Goal: Check status: Check status

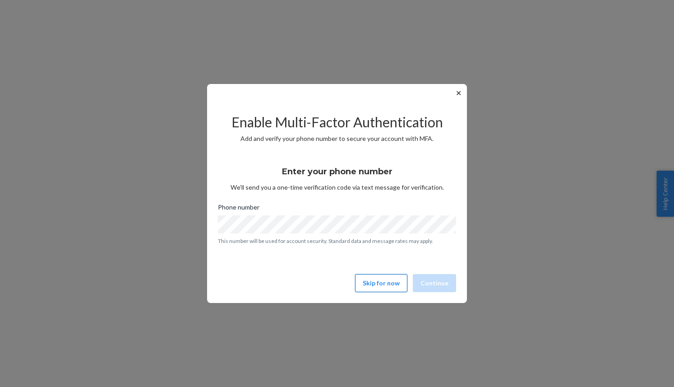
click at [371, 282] on button "Skip for now" at bounding box center [381, 283] width 52 height 18
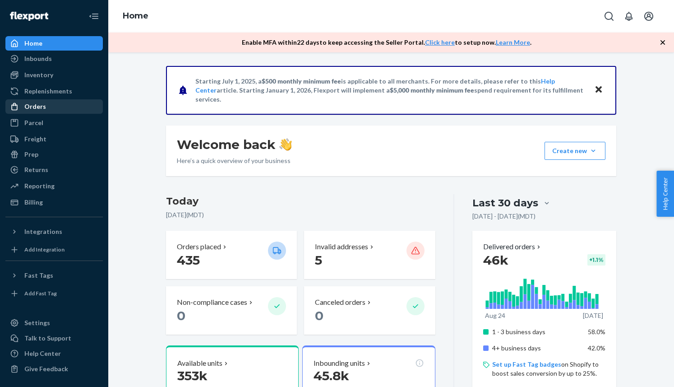
click at [46, 111] on div "Orders" at bounding box center [54, 106] width 96 height 13
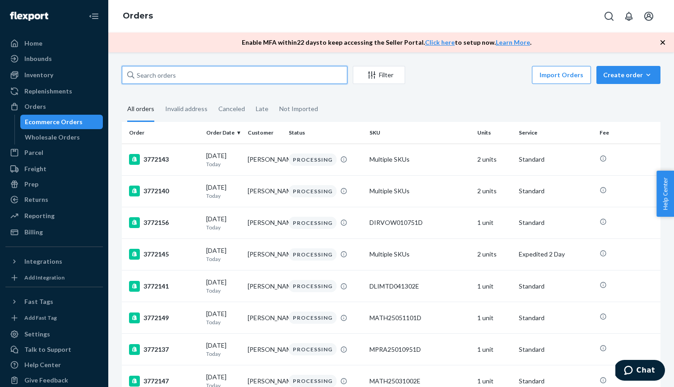
click at [182, 74] on input "text" at bounding box center [235, 75] width 226 height 18
paste input "3758105"
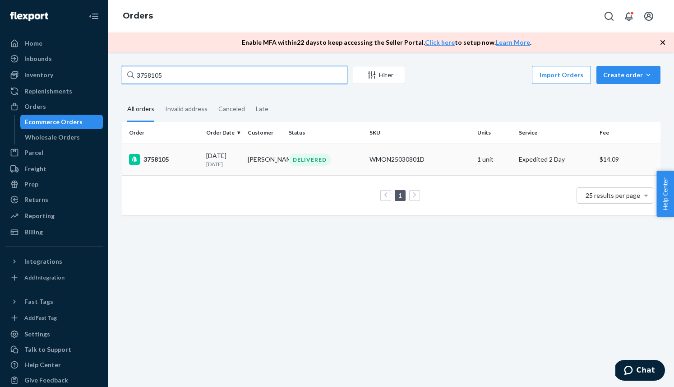
type input "3758105"
click at [166, 157] on div "3758105" at bounding box center [164, 159] width 70 height 11
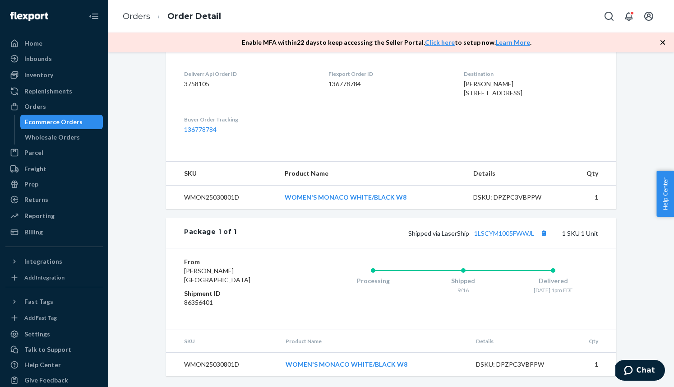
scroll to position [239, 0]
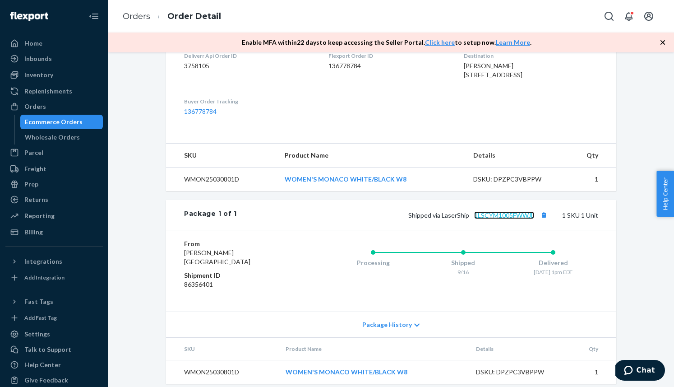
click at [509, 219] on link "1LSCYM1005FWWJL" at bounding box center [504, 215] width 60 height 8
